Goal: Task Accomplishment & Management: Use online tool/utility

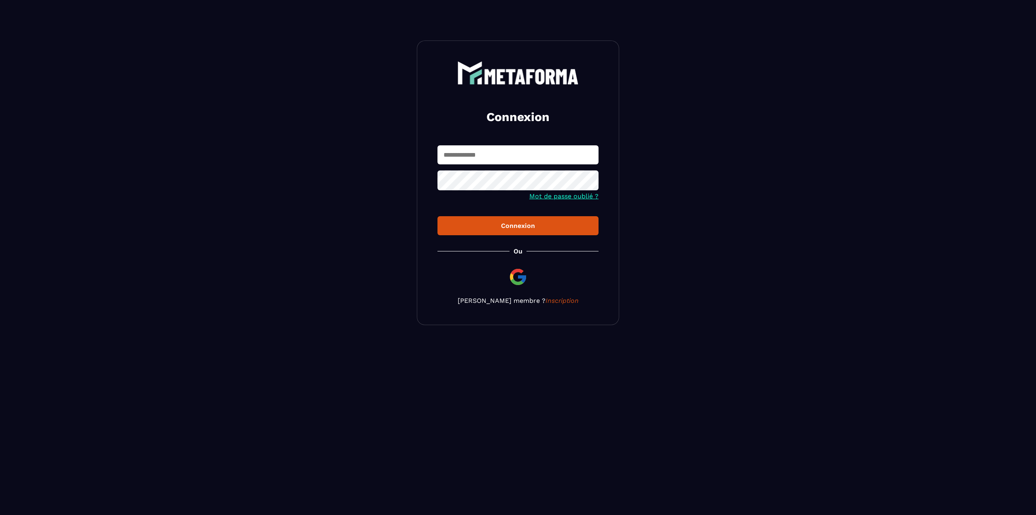
click at [537, 159] on input "text" at bounding box center [517, 154] width 161 height 19
type input "**********"
click at [437, 216] on button "Connexion" at bounding box center [517, 225] width 161 height 19
